Goal: Task Accomplishment & Management: Manage account settings

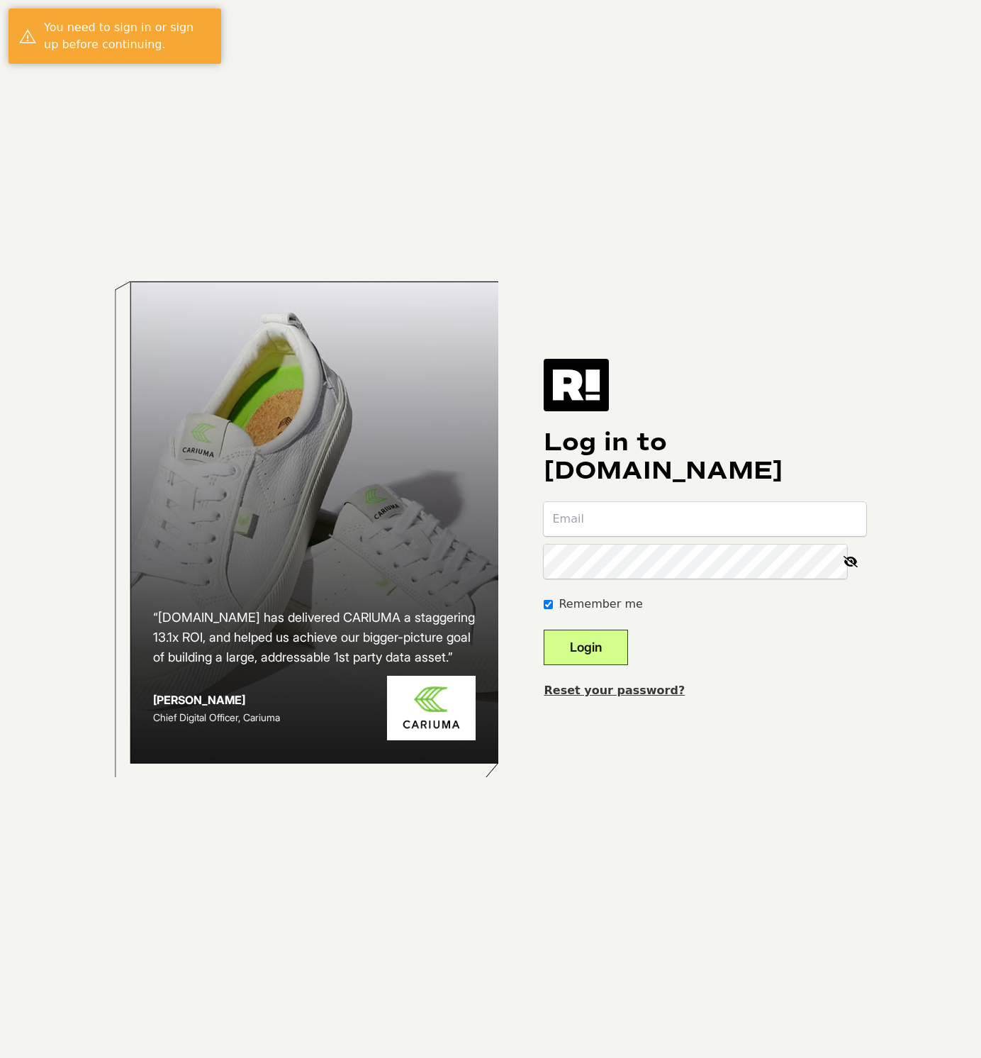
click at [634, 522] on input "email" at bounding box center [705, 519] width 323 height 34
type input "kendall@formsonfire.com"
click at [607, 645] on button "Login" at bounding box center [586, 646] width 84 height 35
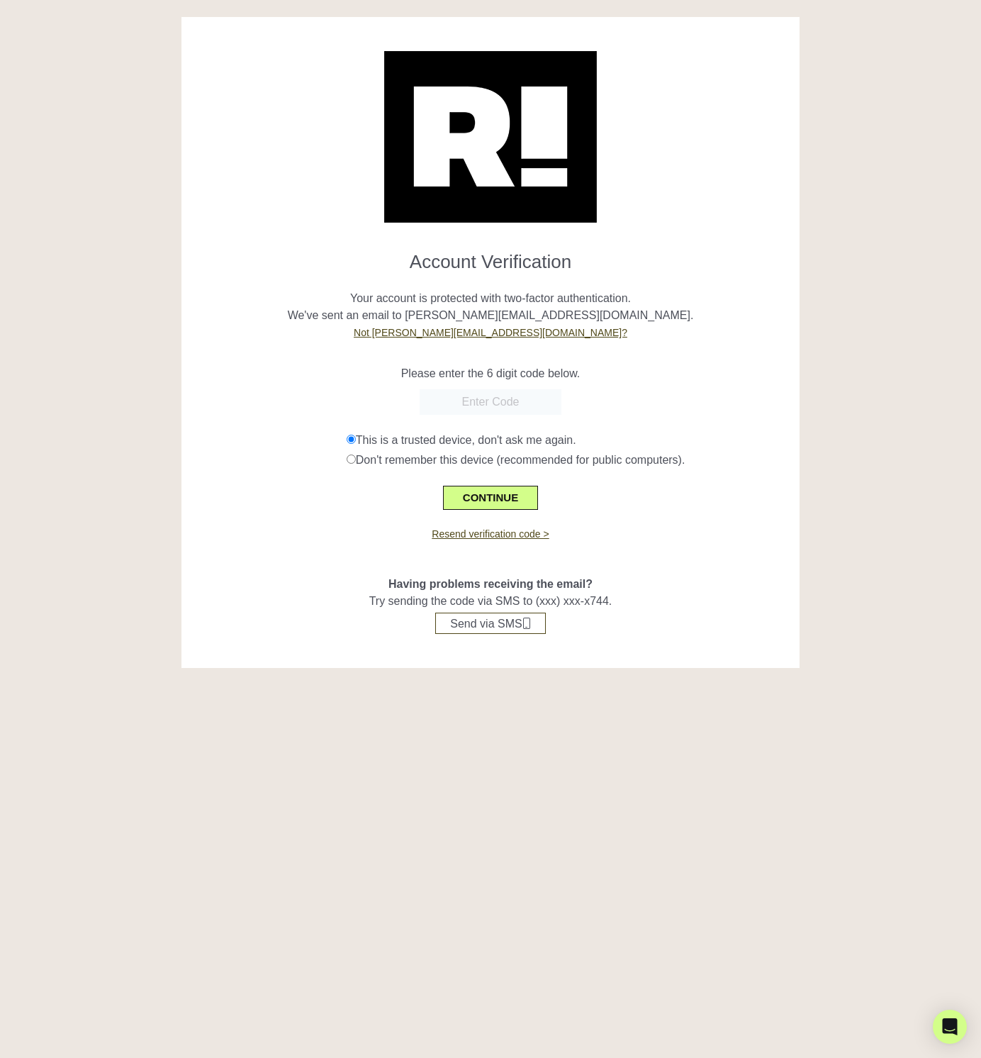
click at [499, 397] on input "text" at bounding box center [491, 402] width 142 height 26
click at [737, 308] on p "Your account is protected with two-factor authentication. We've sent an email t…" at bounding box center [491, 307] width 598 height 68
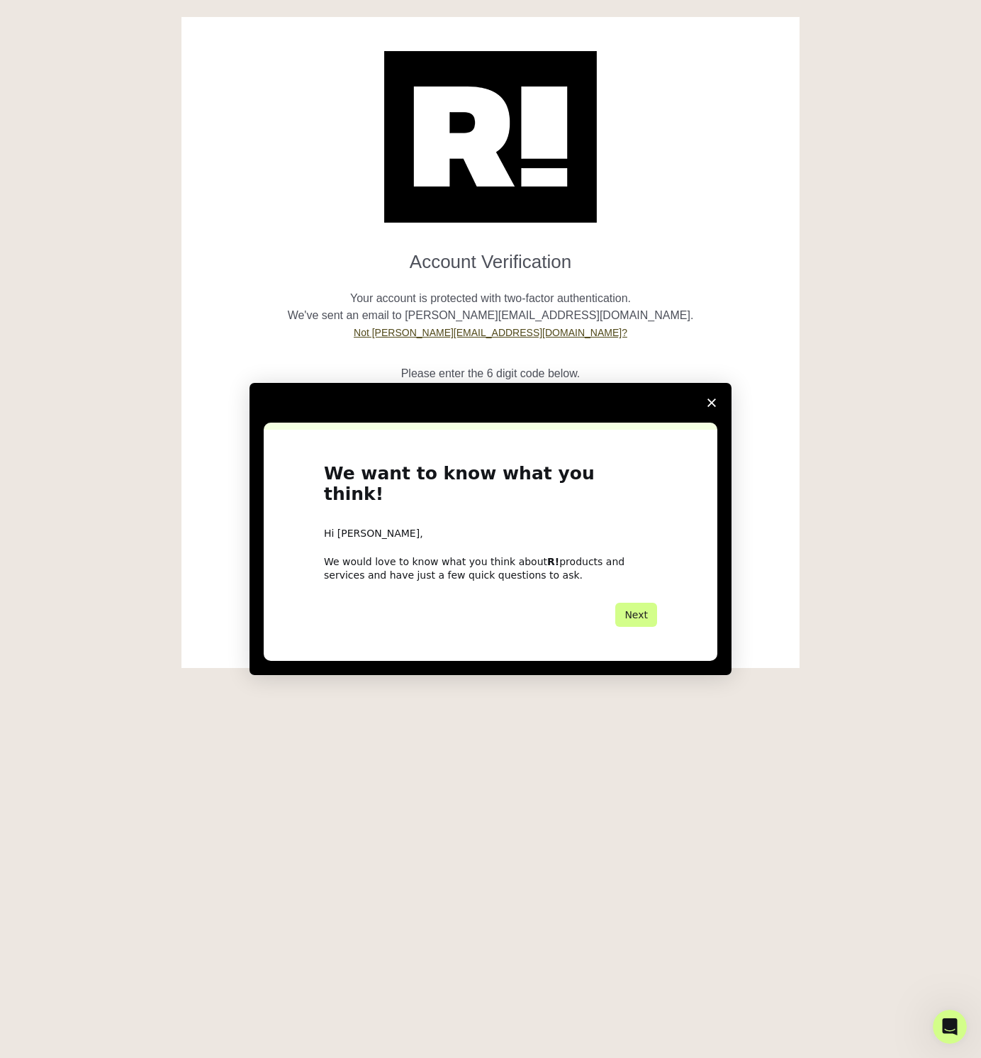
click at [487, 404] on div "Intercom messenger" at bounding box center [491, 403] width 482 height 40
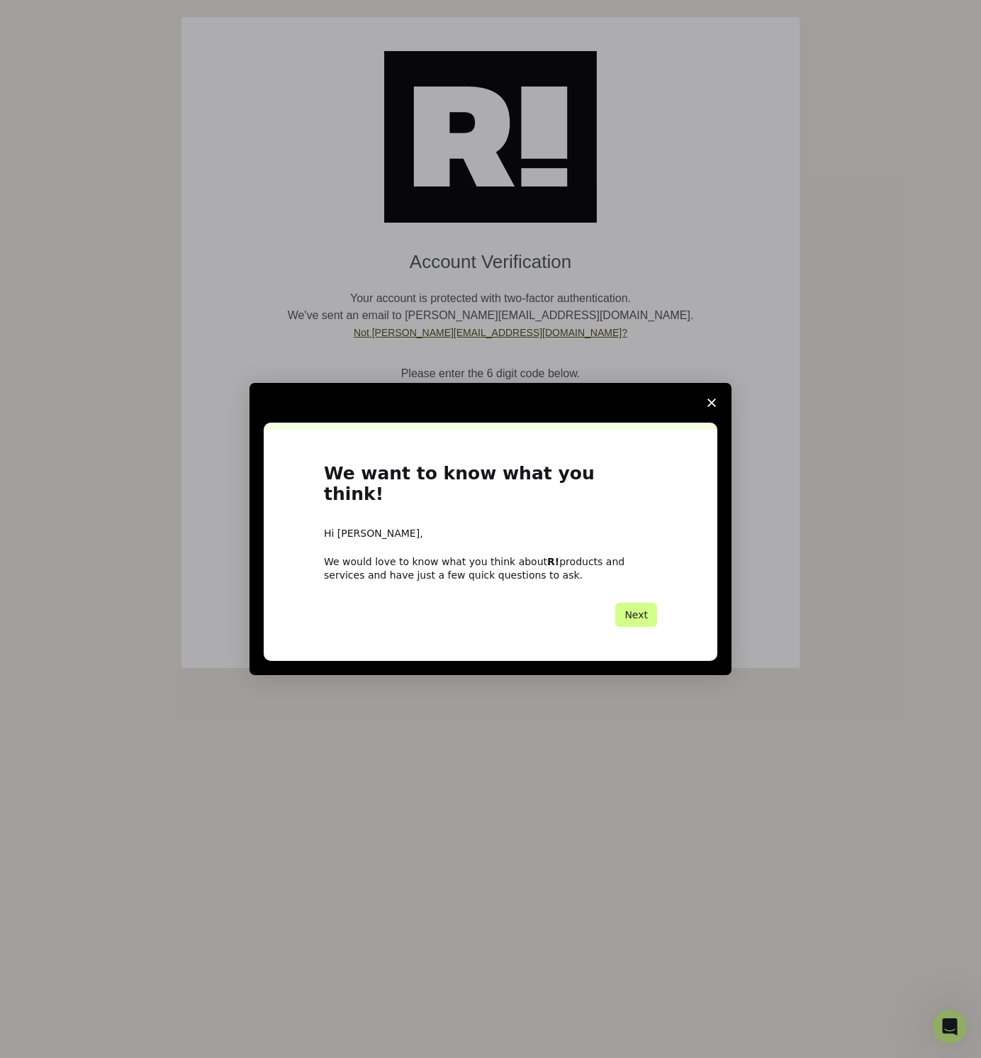
click at [713, 407] on polygon "Close survey" at bounding box center [711, 402] width 9 height 9
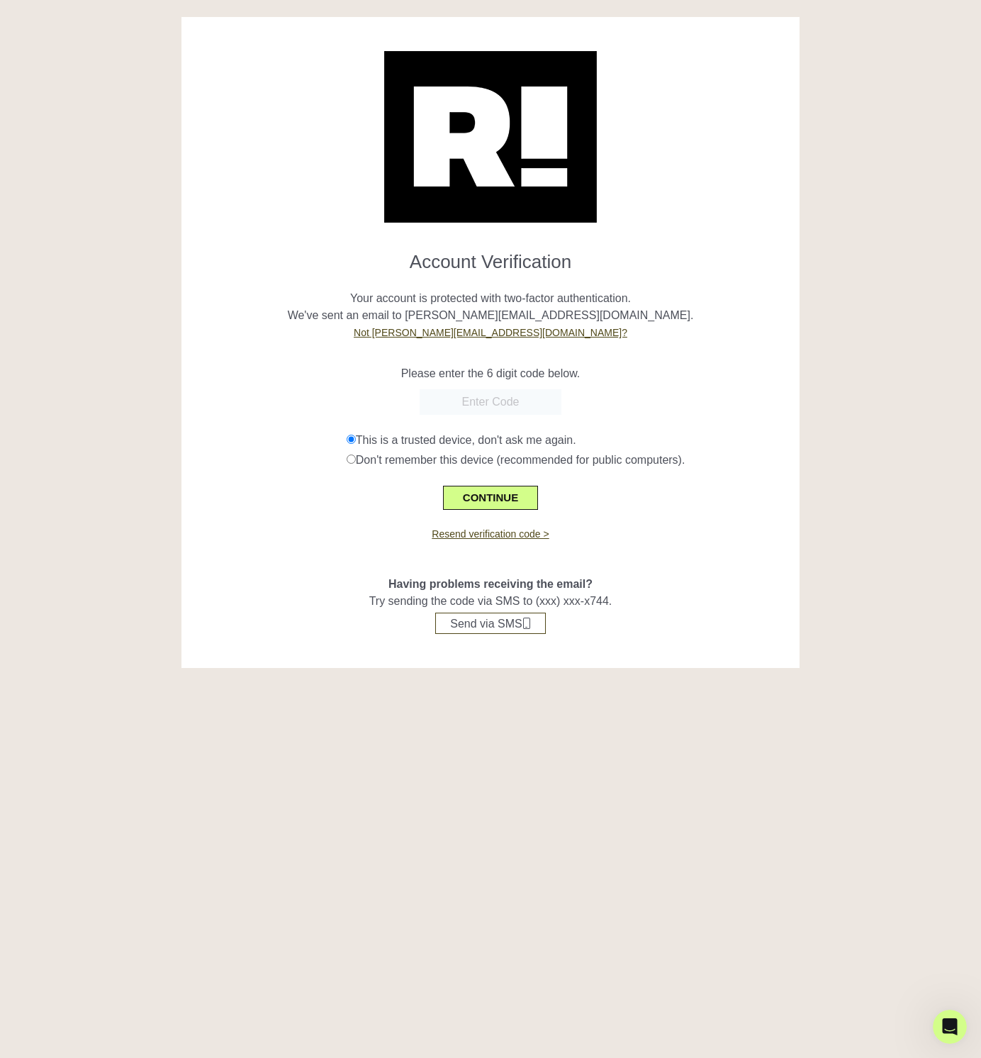
click at [479, 406] on input "text" at bounding box center [491, 402] width 142 height 26
paste input "072724"
type input "072724"
click at [479, 498] on button "CONTINUE" at bounding box center [490, 498] width 95 height 24
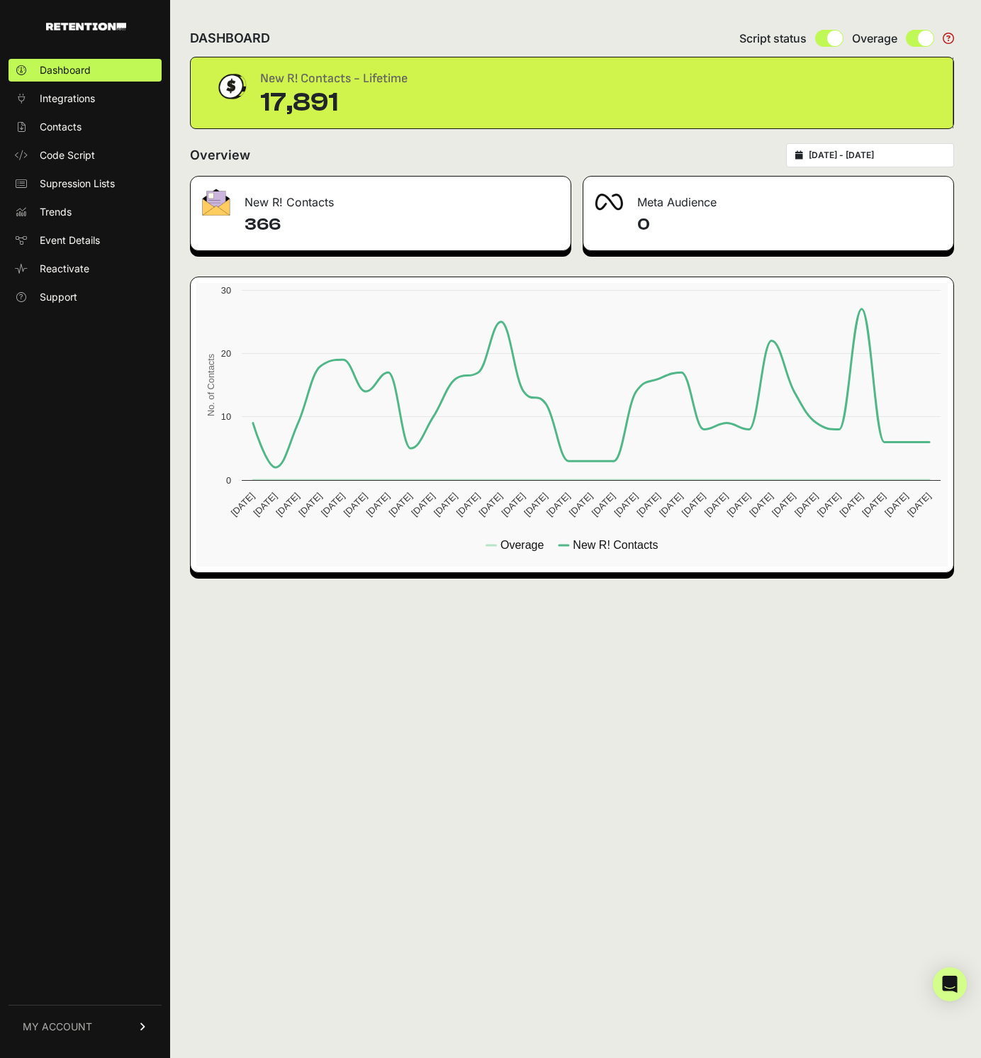
click at [79, 1022] on span "MY ACCOUNT" at bounding box center [57, 1026] width 69 height 14
click at [73, 892] on span "Account Details" at bounding box center [76, 894] width 73 height 14
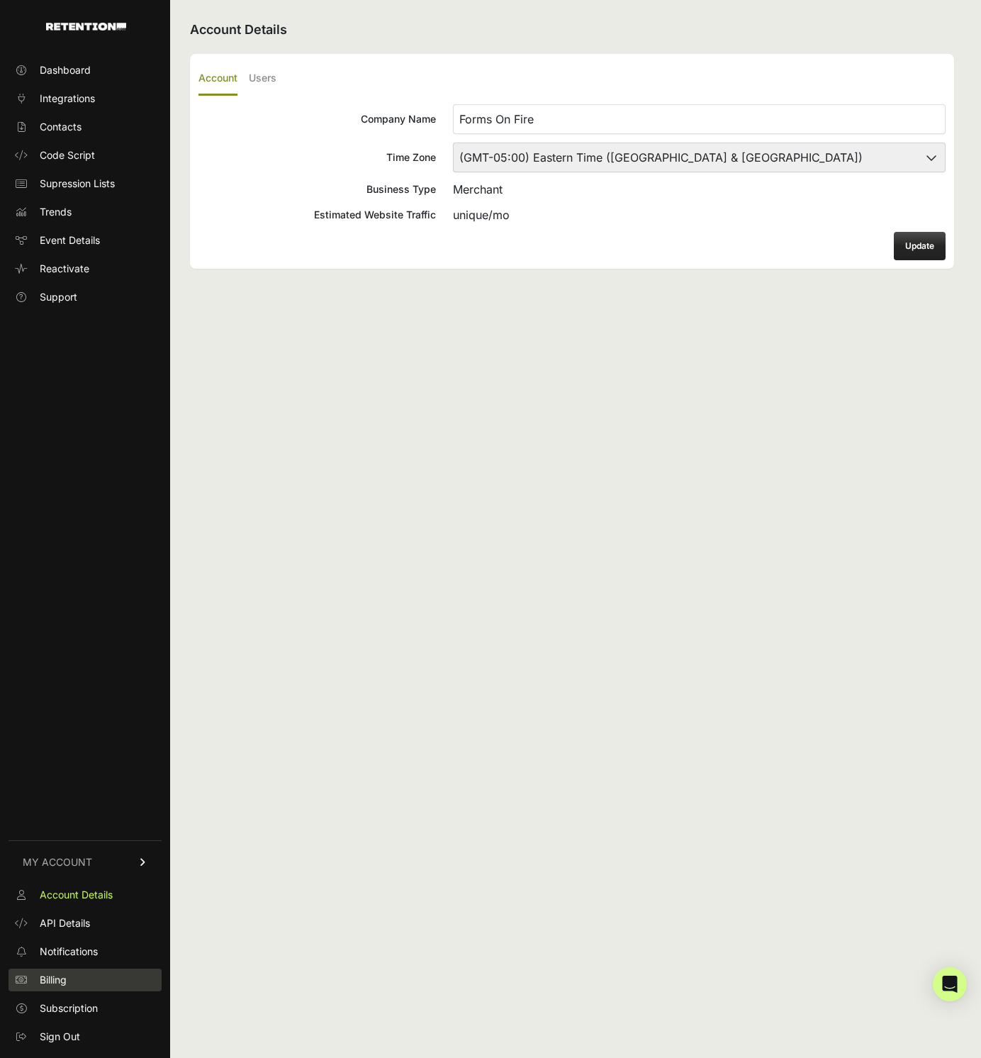
click at [65, 977] on span "Billing" at bounding box center [53, 980] width 27 height 14
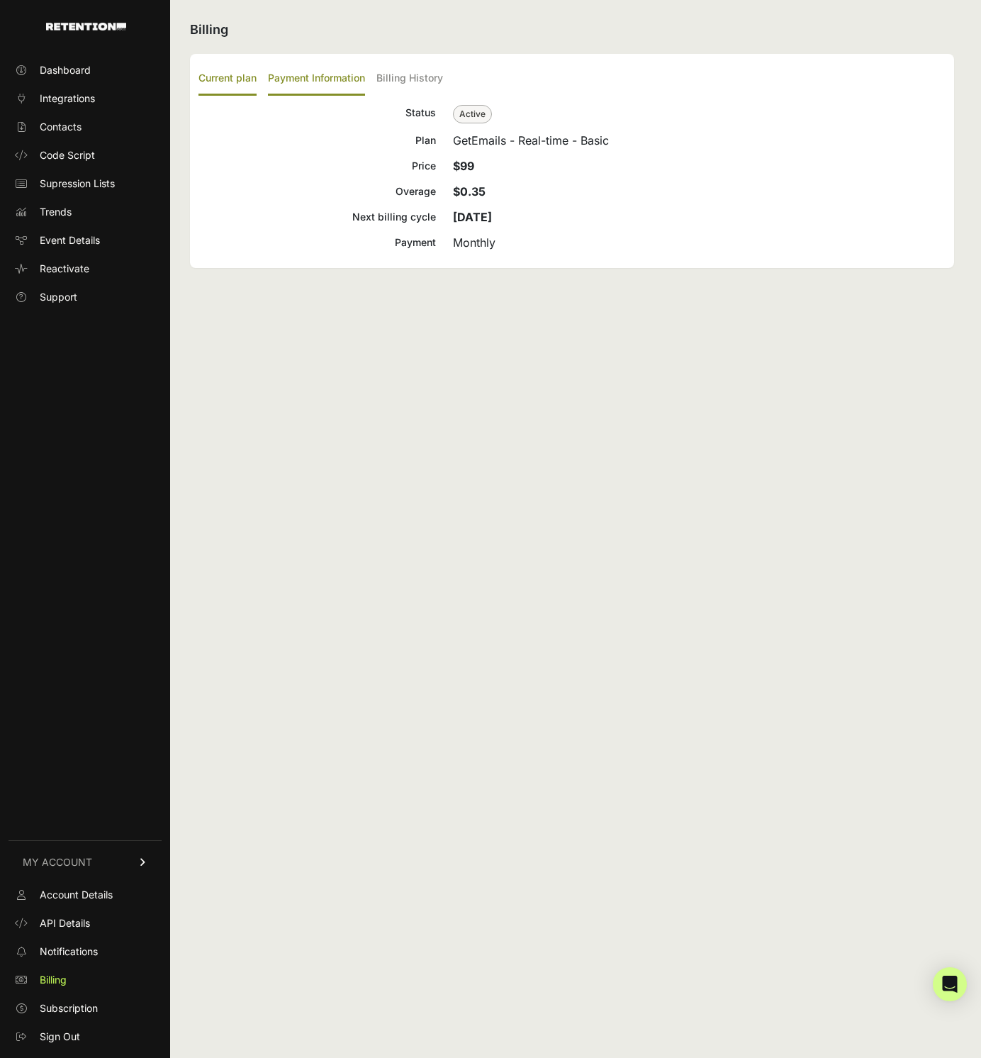
click at [296, 71] on label "Payment Information" at bounding box center [316, 78] width 97 height 33
click at [0, 0] on input "Payment Information" at bounding box center [0, 0] width 0 height 0
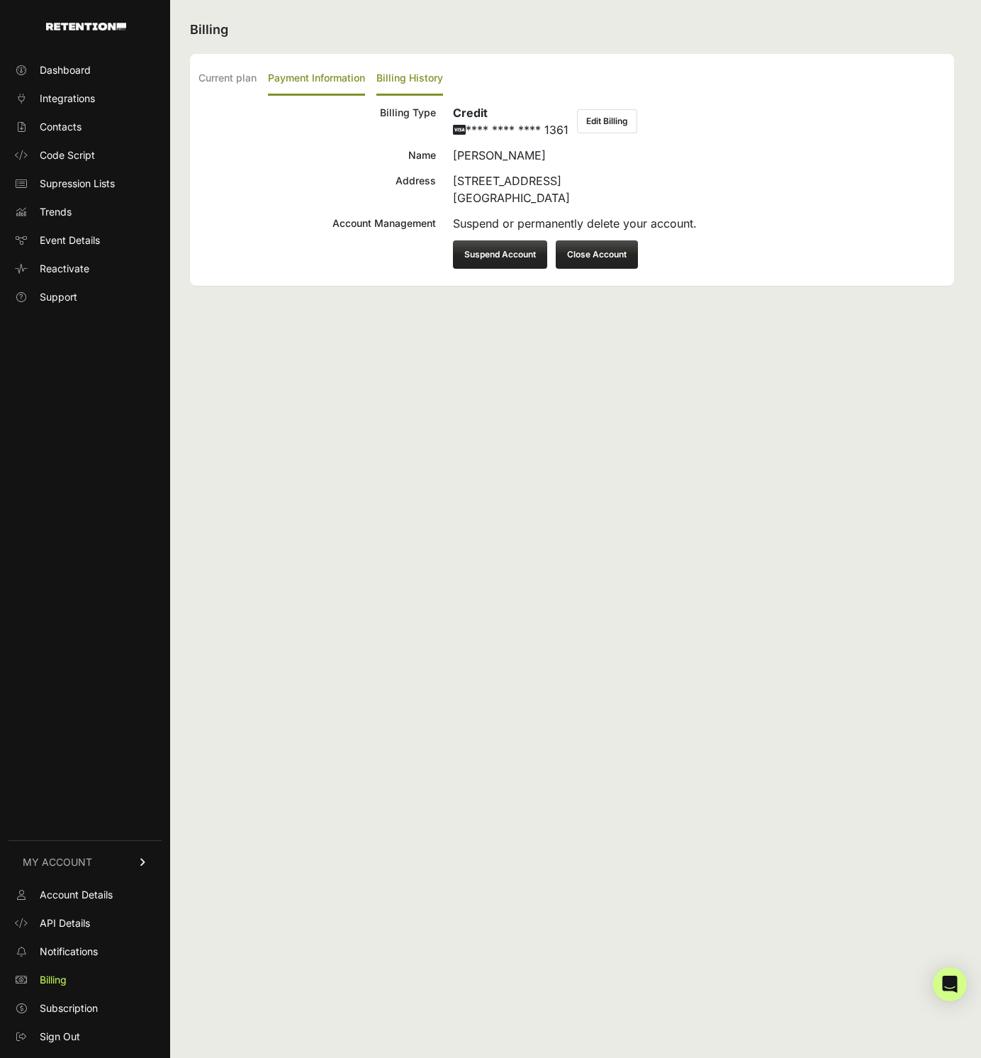
click at [414, 72] on label "Billing History" at bounding box center [409, 78] width 67 height 33
click at [0, 0] on input "Billing History" at bounding box center [0, 0] width 0 height 0
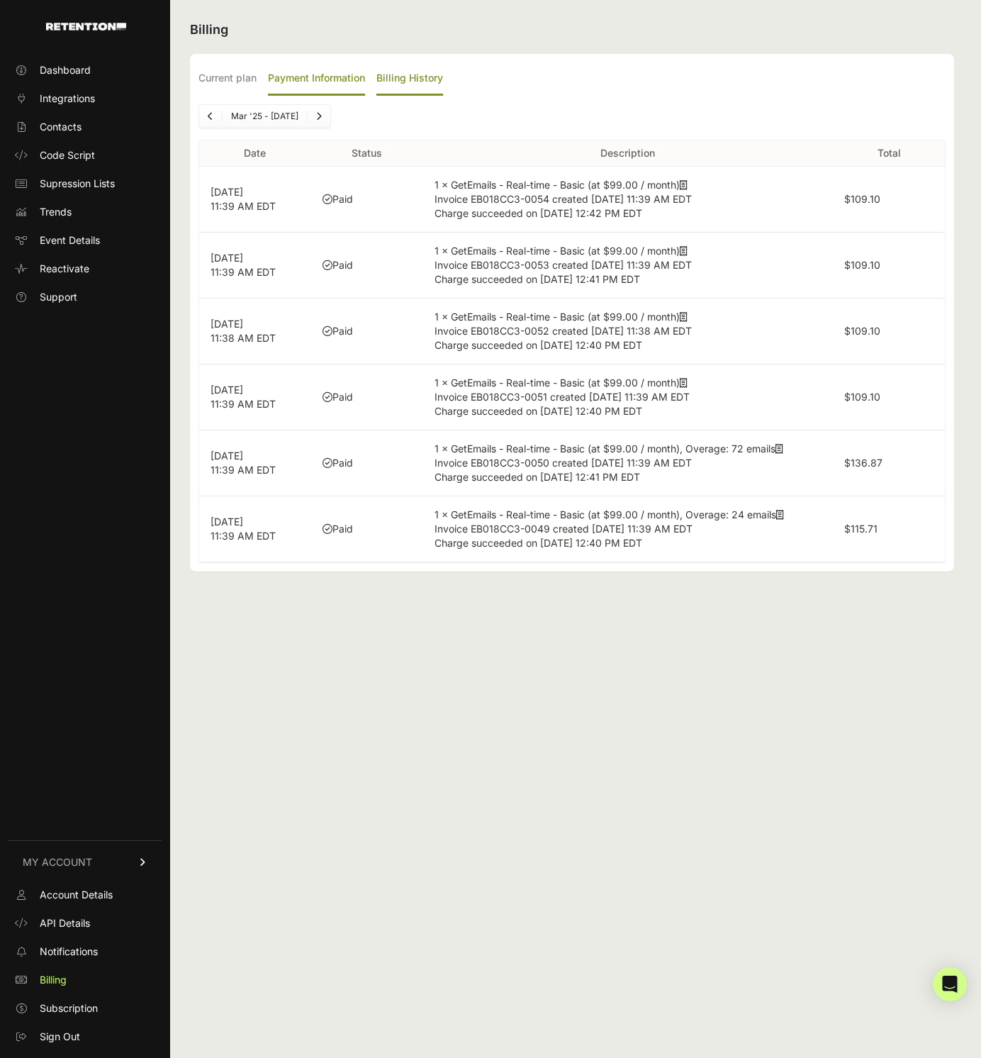
click at [310, 77] on label "Payment Information" at bounding box center [316, 78] width 97 height 33
click at [0, 0] on input "Payment Information" at bounding box center [0, 0] width 0 height 0
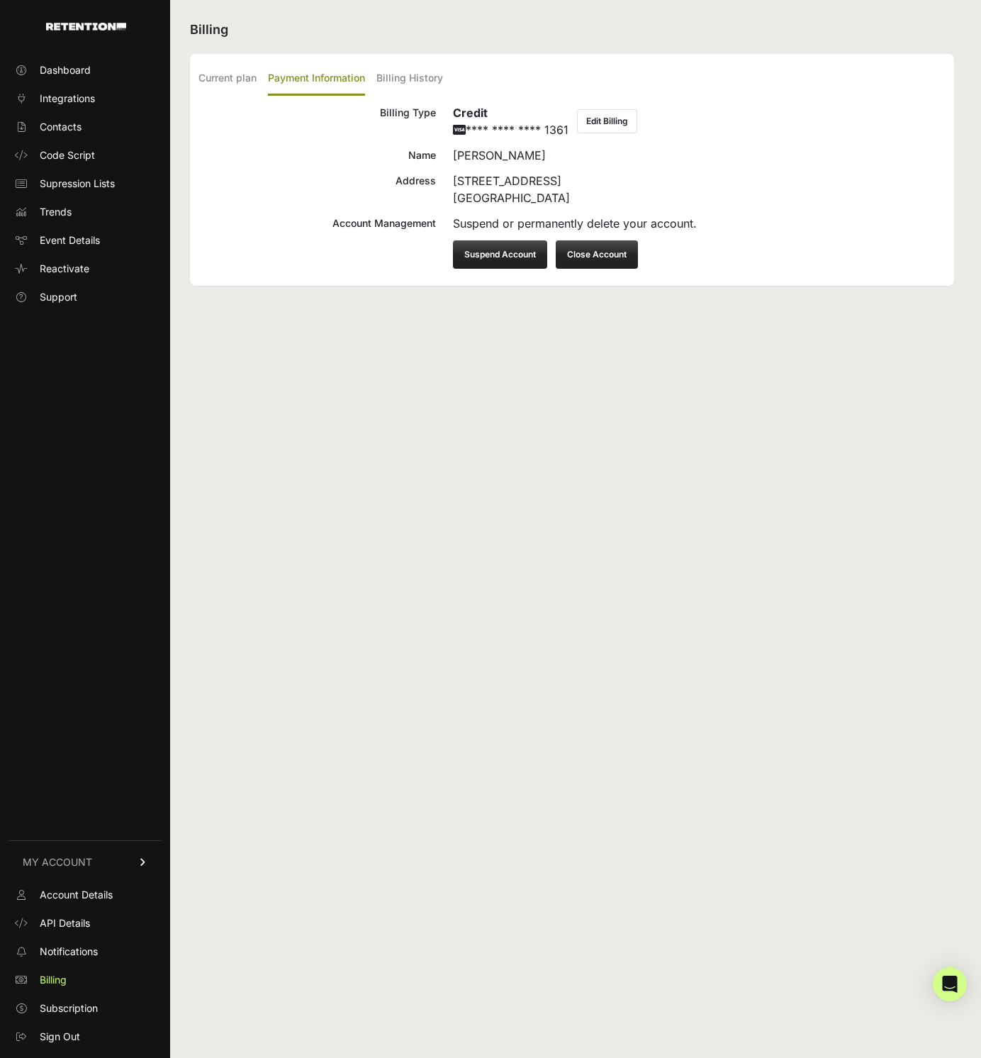
click at [502, 254] on button "Suspend Account" at bounding box center [500, 254] width 94 height 28
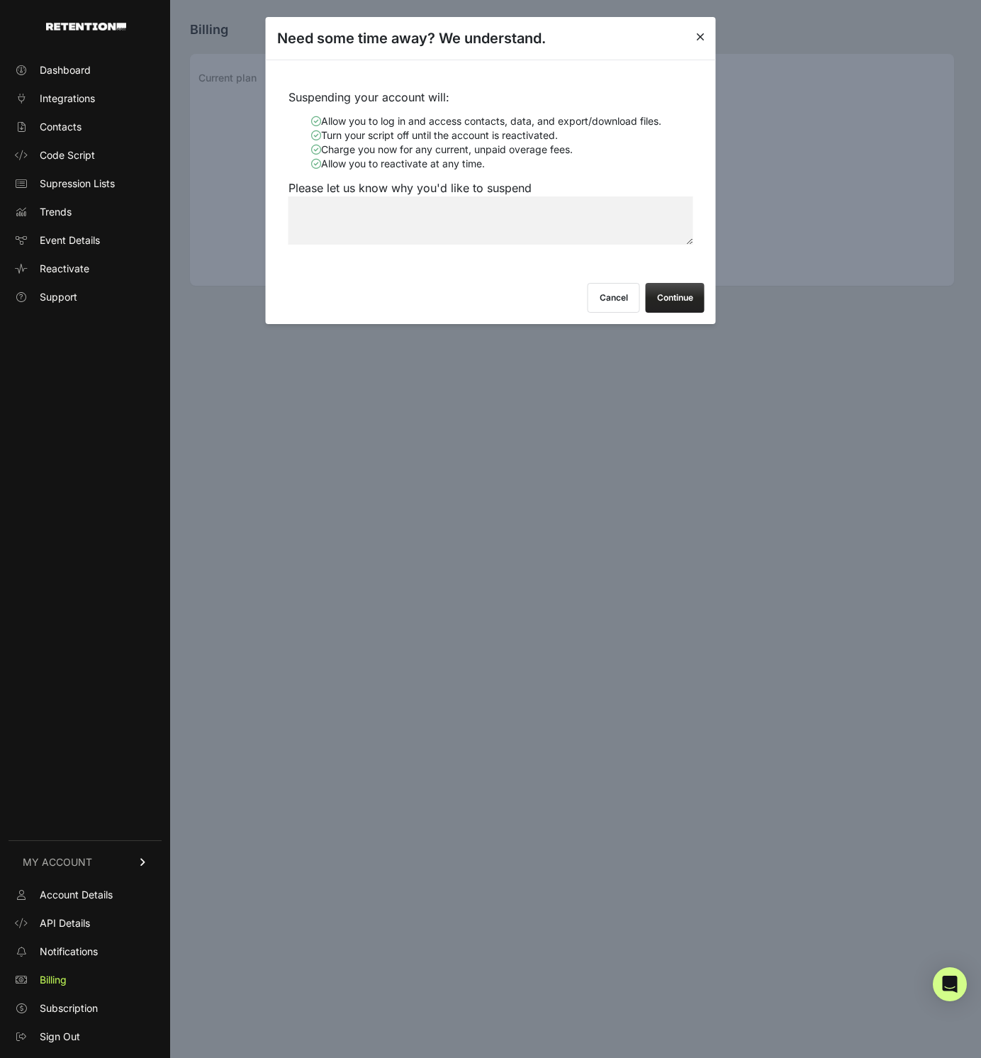
click at [423, 217] on textarea "Please let us know why you'd like to suspend" at bounding box center [491, 220] width 405 height 48
type textarea "Because I'm being told by Adam that we should only be using RB2B and not Retent…"
click at [678, 295] on button "Continue" at bounding box center [675, 298] width 59 height 30
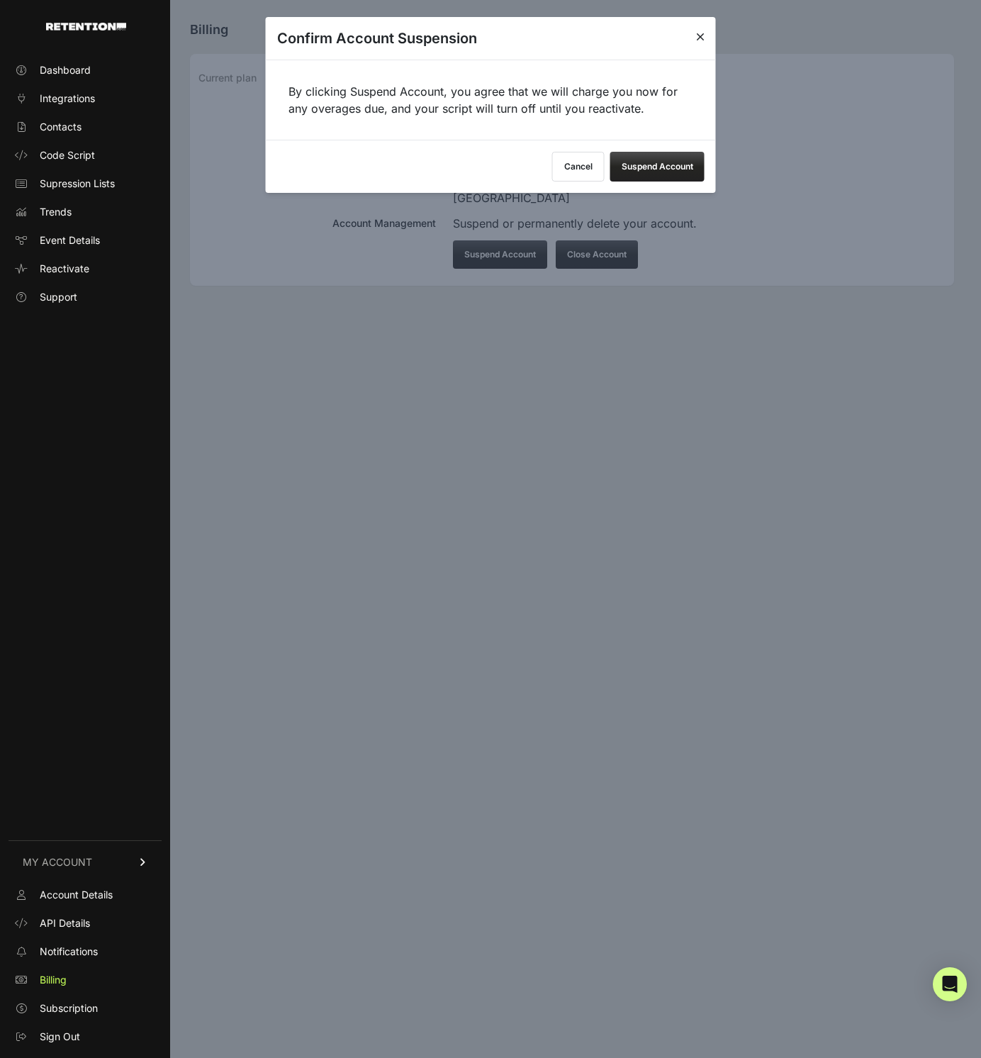
click at [658, 169] on button "Suspend Account" at bounding box center [657, 167] width 94 height 30
